Goal: Check status: Check status

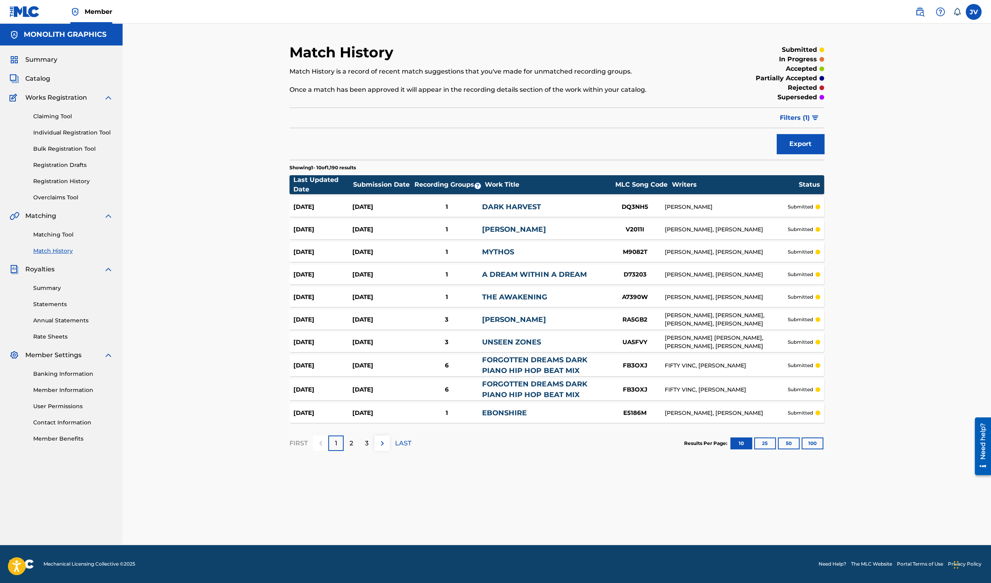
drag, startPoint x: 0, startPoint y: 0, endPoint x: 46, endPoint y: 233, distance: 237.1
click at [46, 233] on link "Matching Tool" at bounding box center [73, 235] width 80 height 8
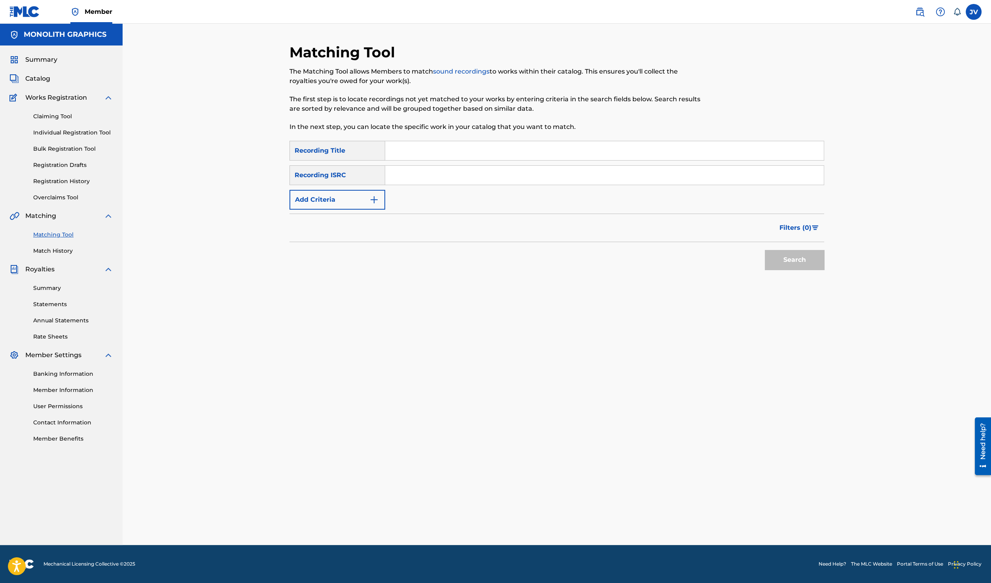
click at [54, 248] on link "Match History" at bounding box center [73, 251] width 80 height 8
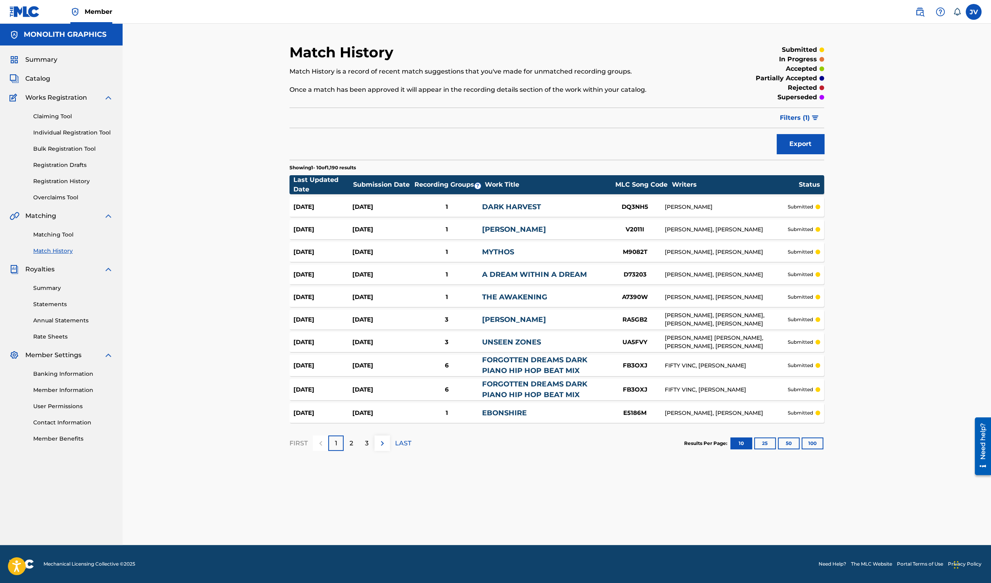
click at [57, 239] on link "Matching Tool" at bounding box center [73, 235] width 80 height 8
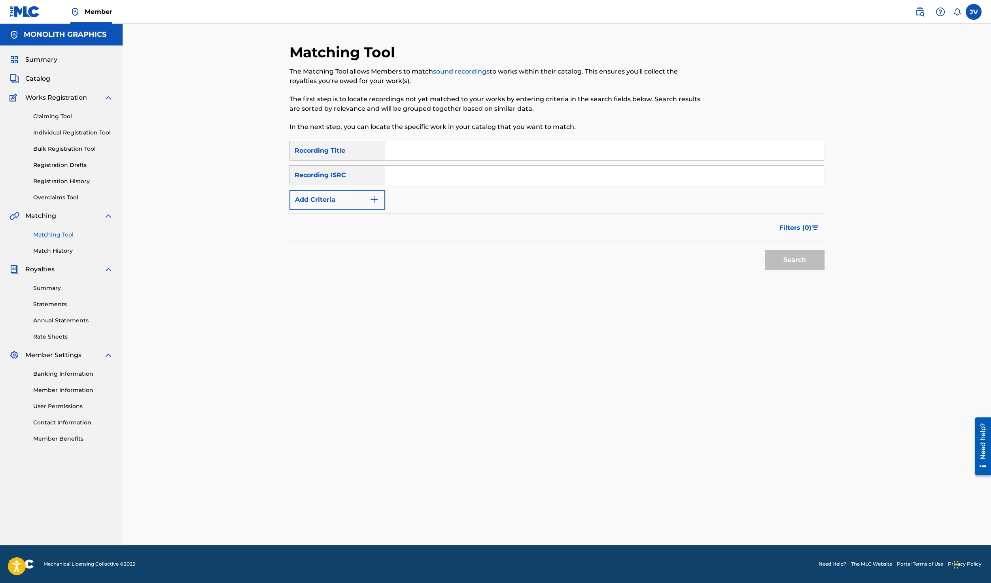
click at [413, 173] on input "Search Form" at bounding box center [604, 175] width 439 height 19
paste input "QZPLS2583317"
click at [794, 254] on button "Search" at bounding box center [794, 260] width 59 height 20
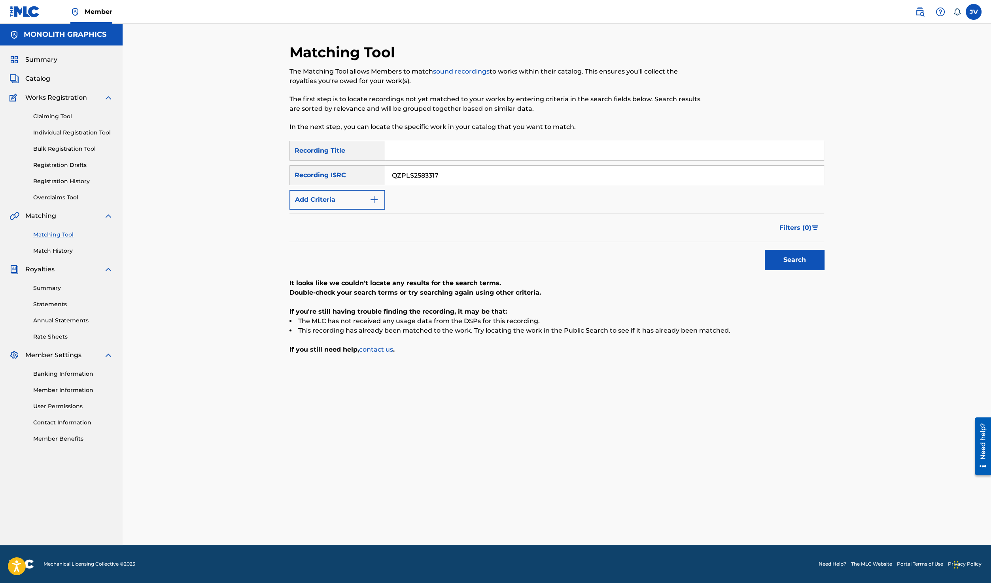
click at [393, 178] on input "QZPLS2583317" at bounding box center [604, 175] width 439 height 19
paste input "8"
click at [821, 261] on button "Search" at bounding box center [794, 260] width 59 height 20
click at [413, 176] on input "QZPLS2583318" at bounding box center [604, 175] width 439 height 19
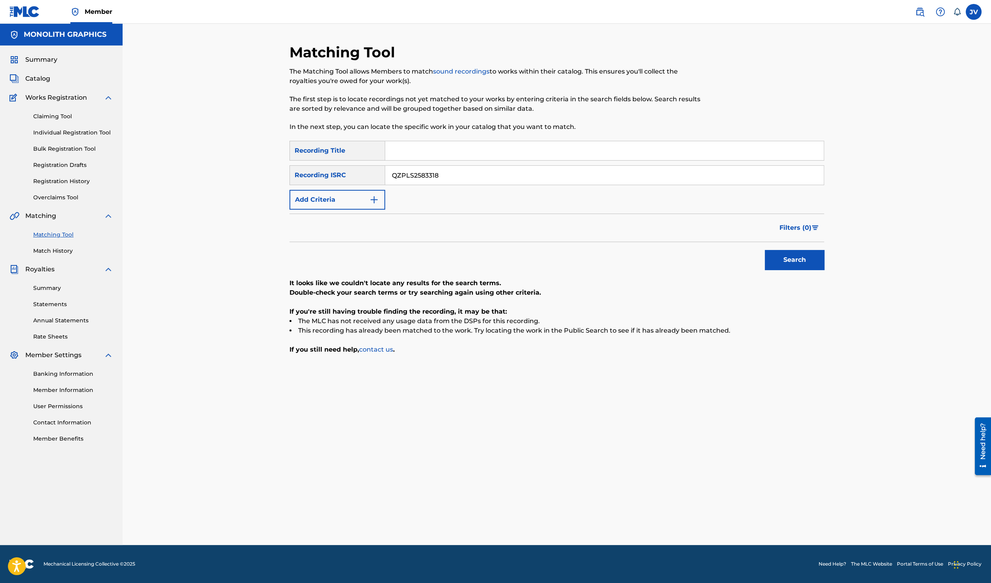
click at [413, 176] on input "QZPLS2583318" at bounding box center [604, 175] width 439 height 19
paste input "37"
type input "QZPLS2583337"
click at [801, 262] on button "Search" at bounding box center [794, 260] width 59 height 20
